Goal: Check status

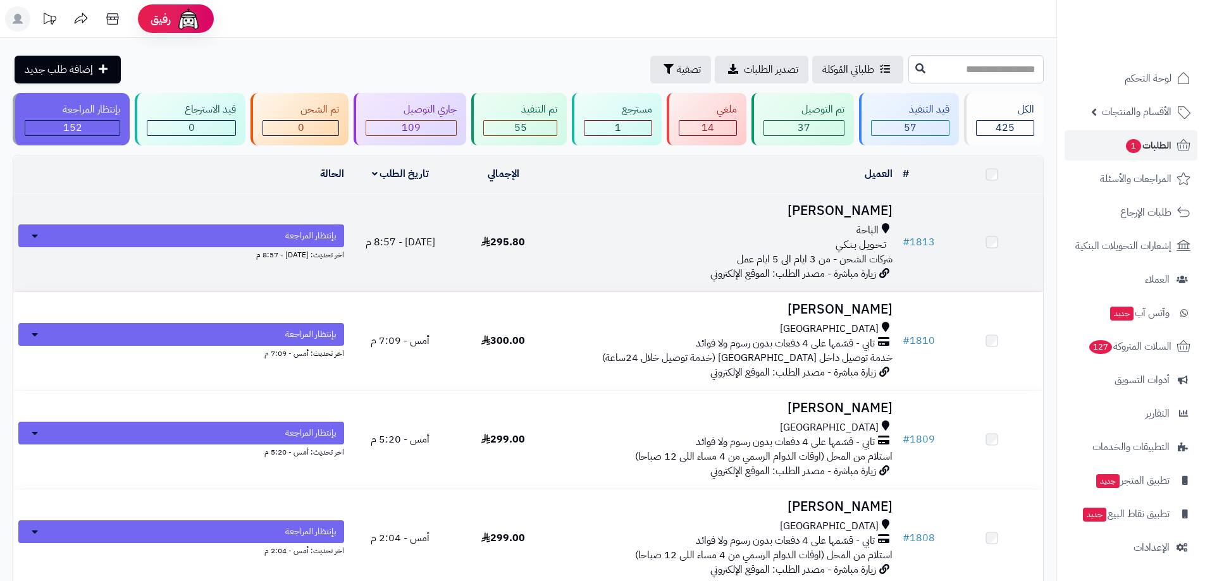
click at [852, 218] on h3 "Nada Abdulrhman" at bounding box center [726, 211] width 333 height 15
